Goal: Transaction & Acquisition: Purchase product/service

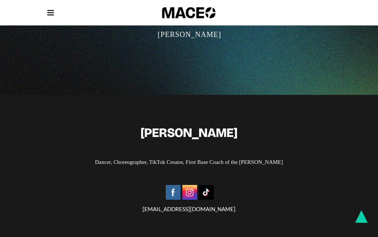
scroll to position [1472, 0]
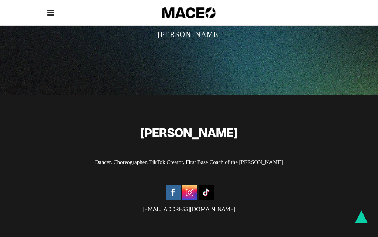
click at [53, 14] on icon at bounding box center [50, 13] width 7 height 8
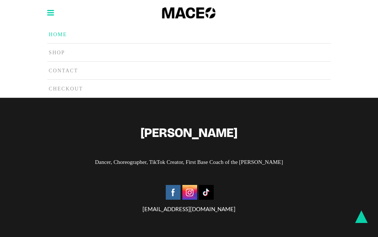
click at [53, 53] on span "Shop" at bounding box center [57, 53] width 16 height 6
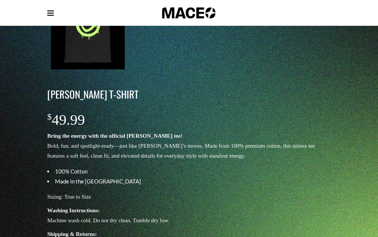
scroll to position [163, 0]
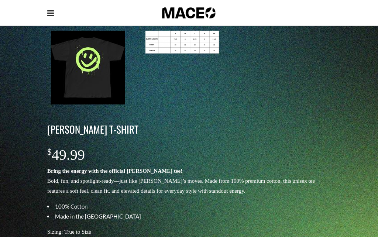
click at [53, 17] on span at bounding box center [50, 12] width 7 height 25
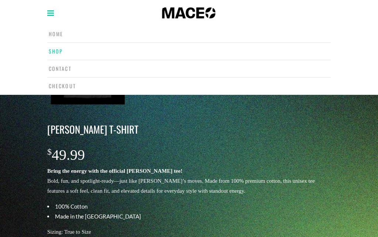
click at [54, 50] on span "Shop" at bounding box center [56, 51] width 14 height 8
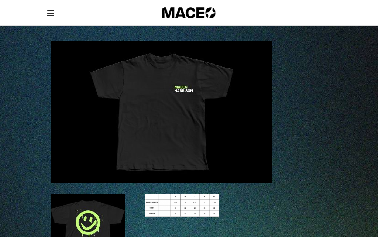
click at [48, 13] on icon at bounding box center [50, 13] width 7 height 8
